Goal: Task Accomplishment & Management: Use online tool/utility

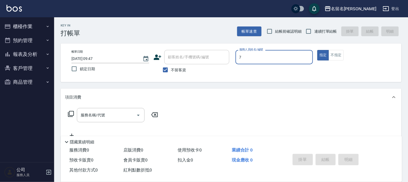
type input "7"
type button "true"
type input "503"
type input "[PERSON_NAME]-7"
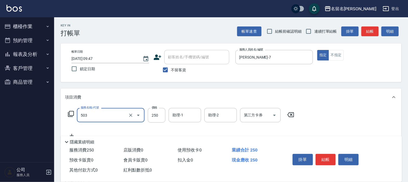
type input "指定洗髮(503)"
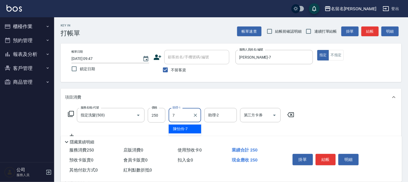
type input "[PERSON_NAME]-7"
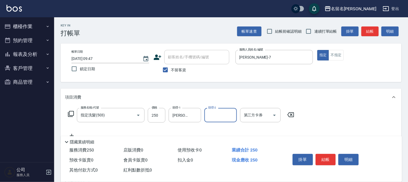
click at [326, 156] on button "結帳" at bounding box center [326, 159] width 20 height 11
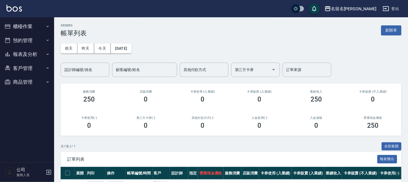
click at [22, 24] on button "櫃檯作業" at bounding box center [27, 26] width 50 height 14
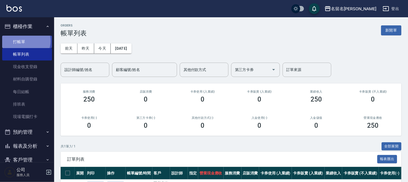
click at [25, 41] on link "打帳單" at bounding box center [27, 42] width 50 height 12
